Goal: Transaction & Acquisition: Purchase product/service

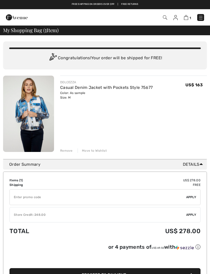
click at [200, 164] on icon at bounding box center [200, 163] width 3 height 5
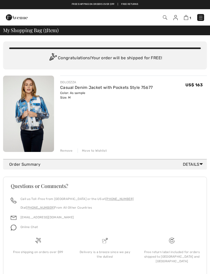
click at [200, 162] on icon at bounding box center [200, 163] width 3 height 5
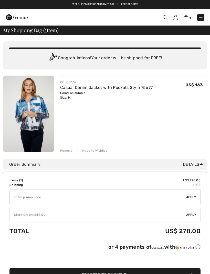
click at [127, 86] on link "Casual Denim Jacket with Pockets Style 75677" at bounding box center [106, 87] width 92 height 5
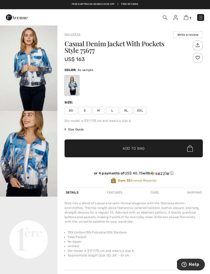
click at [190, 17] on span "1" at bounding box center [190, 18] width 2 height 4
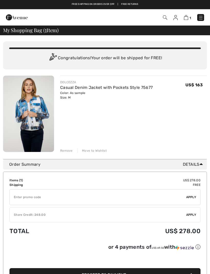
click at [90, 151] on div "Move to Wishlist" at bounding box center [91, 150] width 29 height 5
